Goal: Transaction & Acquisition: Purchase product/service

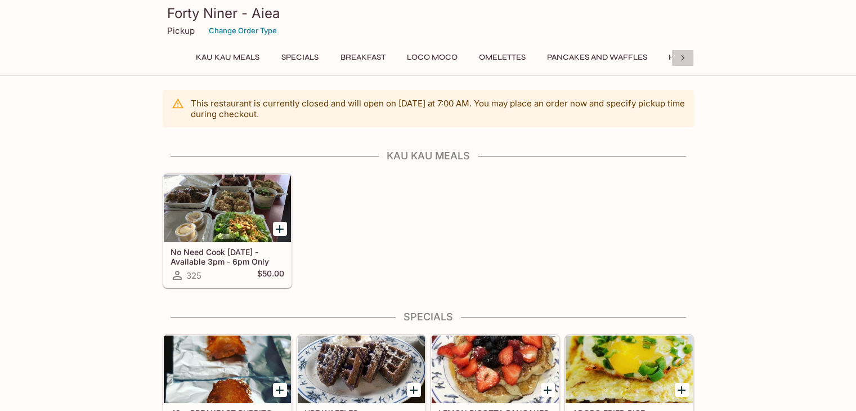
click at [681, 57] on icon at bounding box center [682, 57] width 11 height 11
click at [421, 55] on button "Plates" at bounding box center [421, 58] width 51 height 16
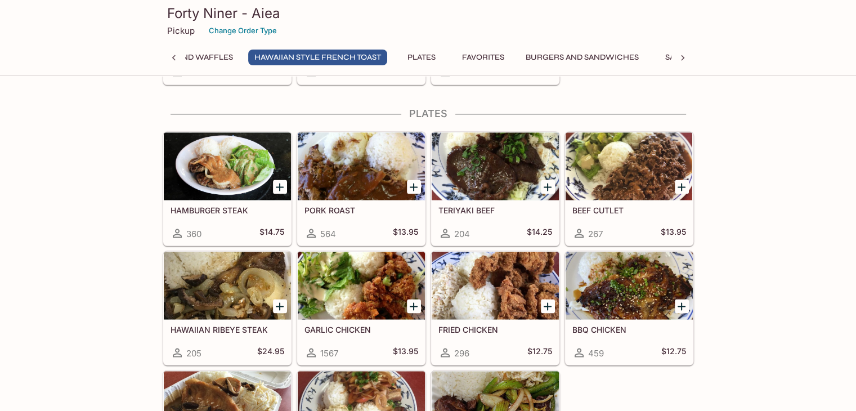
scroll to position [2009, 0]
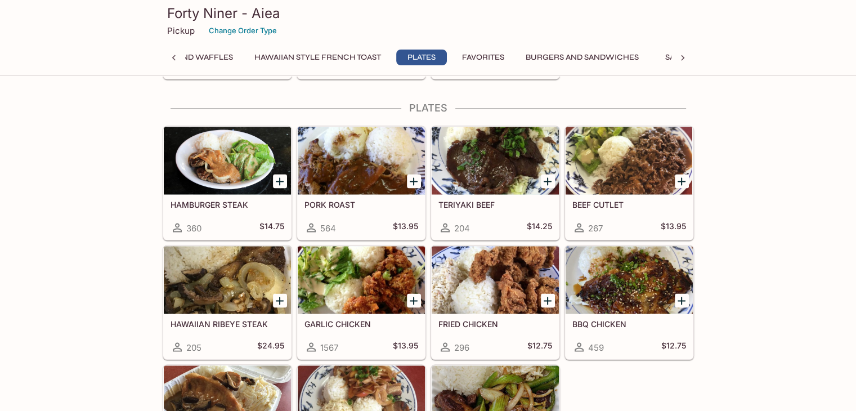
click at [654, 169] on div at bounding box center [628, 161] width 127 height 68
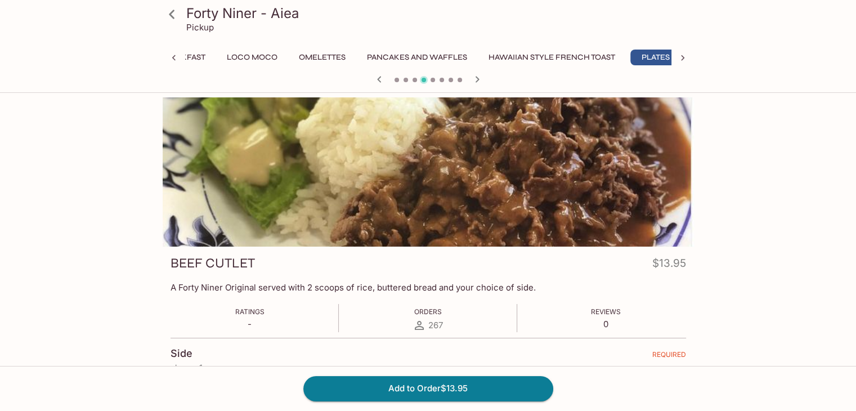
scroll to position [0, 193]
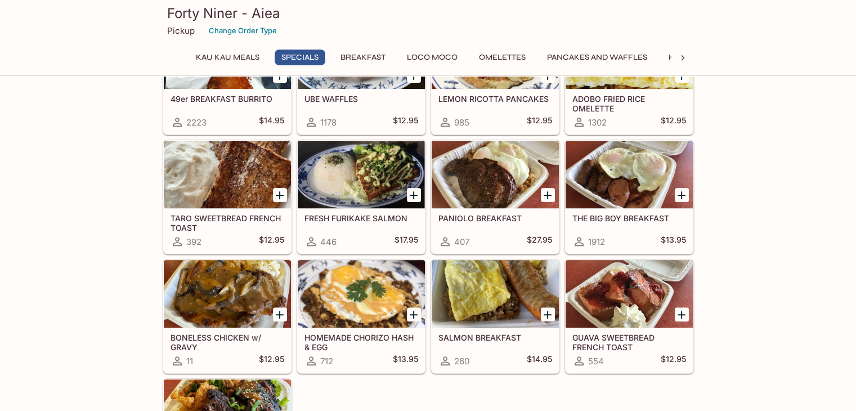
scroll to position [338, 0]
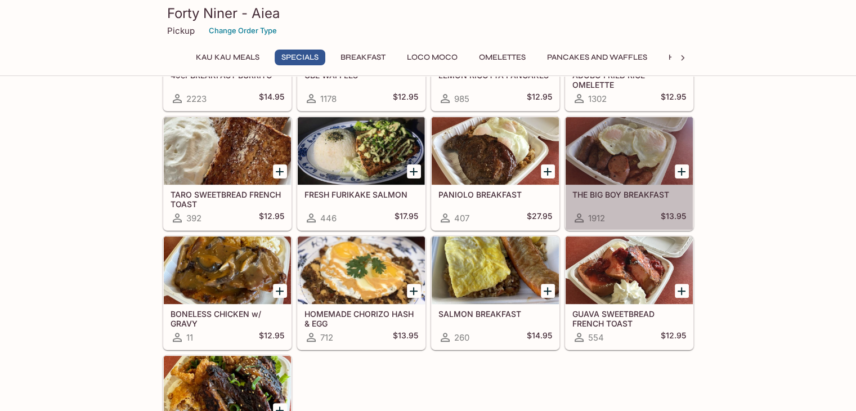
click at [621, 158] on div at bounding box center [628, 151] width 127 height 68
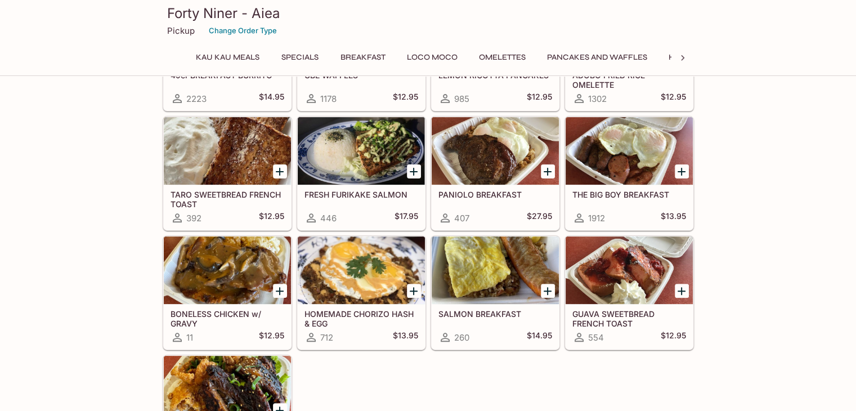
scroll to position [333, 0]
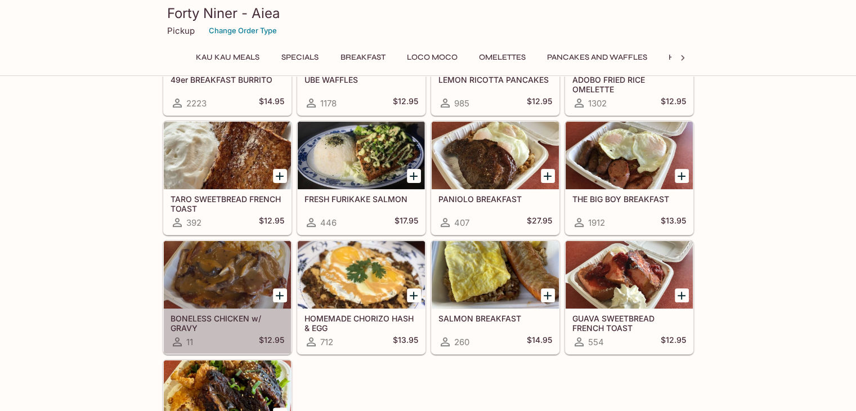
click at [197, 268] on div at bounding box center [227, 275] width 127 height 68
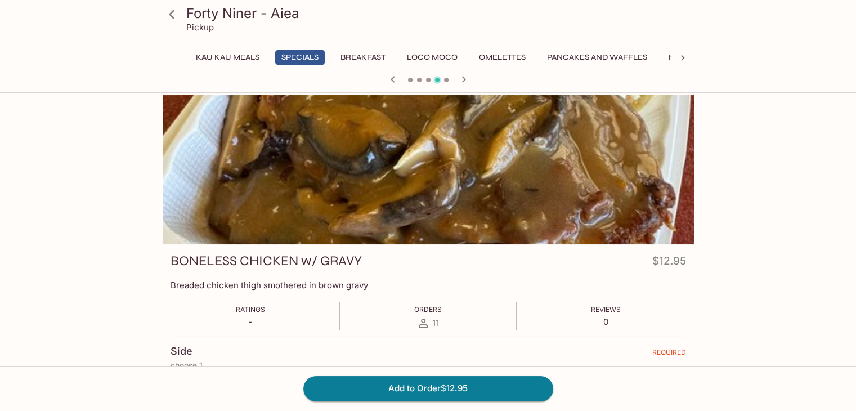
scroll to position [10, 0]
